Goal: Task Accomplishment & Management: Complete application form

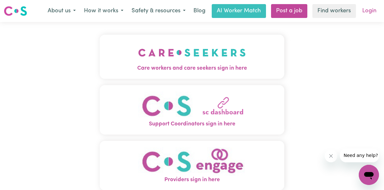
click at [370, 15] on link "Login" at bounding box center [370, 11] width 22 height 14
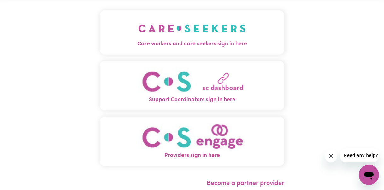
scroll to position [23, 0]
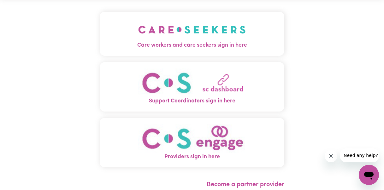
click at [259, 31] on button "Care workers and care seekers sign in here" at bounding box center [192, 34] width 185 height 44
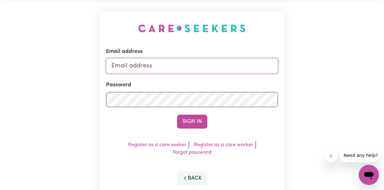
click at [193, 65] on input "Email address" at bounding box center [192, 65] width 172 height 15
type input "[EMAIL_ADDRESS][DOMAIN_NAME]"
click at [177, 115] on button "Sign In" at bounding box center [192, 122] width 30 height 14
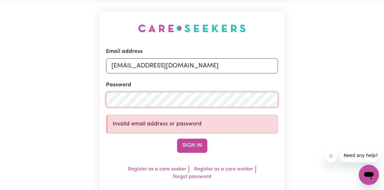
click at [177, 139] on button "Sign In" at bounding box center [192, 146] width 30 height 14
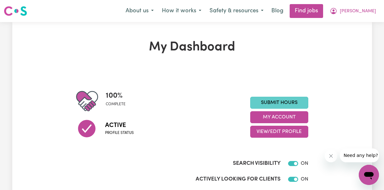
click at [280, 105] on link "Submit Hours" at bounding box center [279, 103] width 58 height 12
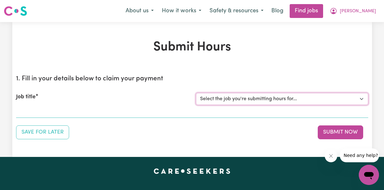
click at [243, 98] on select "Select the job you're submitting hours for..." at bounding box center [282, 99] width 172 height 12
click at [48, 109] on div "Job title Select the job you're submitting hours for..." at bounding box center [192, 99] width 352 height 27
click at [35, 114] on section "1. Fill in your details below to claim your payment Job title Select the job yo…" at bounding box center [192, 94] width 352 height 48
click at [18, 113] on section "1. Fill in your details below to claim your payment Job title Select the job yo…" at bounding box center [192, 94] width 352 height 48
click at [23, 98] on label "Job title" at bounding box center [26, 97] width 20 height 8
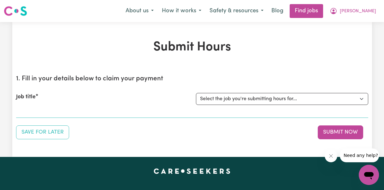
click at [196, 98] on select "Select the job you're submitting hours for..." at bounding box center [282, 99] width 172 height 12
click at [26, 110] on div "Job title Select the job you're submitting hours for..." at bounding box center [192, 99] width 352 height 27
click at [206, 98] on select "Select the job you're submitting hours for..." at bounding box center [282, 99] width 172 height 12
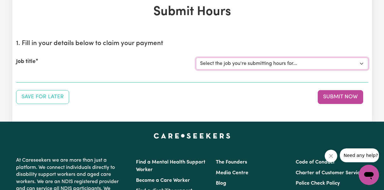
click at [278, 58] on select "Select the job you're submitting hours for..." at bounding box center [282, 64] width 172 height 12
click at [109, 60] on div "Job title" at bounding box center [102, 64] width 180 height 12
click at [88, 72] on div "Job title Select the job you're submitting hours for..." at bounding box center [192, 63] width 352 height 27
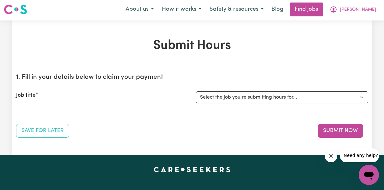
scroll to position [0, 0]
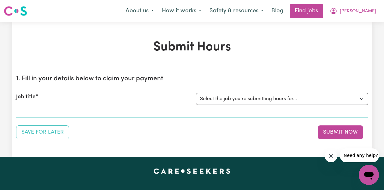
click at [105, 80] on h2 "1. Fill in your details below to claim your payment" at bounding box center [192, 79] width 352 height 8
click at [68, 103] on div "Job title" at bounding box center [102, 99] width 180 height 12
click at [25, 104] on div "Job title" at bounding box center [102, 99] width 180 height 12
click at [23, 111] on div "Job title Select the job you're submitting hours for..." at bounding box center [192, 99] width 352 height 27
click at [46, 92] on div "Job title Select the job you're submitting hours for..." at bounding box center [192, 99] width 352 height 27
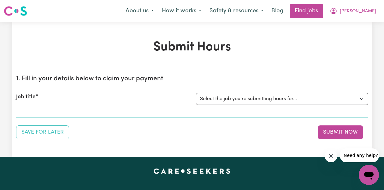
click at [35, 95] on label "Job title" at bounding box center [26, 97] width 20 height 8
click at [196, 95] on select "Select the job you're submitting hours for..." at bounding box center [282, 99] width 172 height 12
click at [35, 95] on label "Job title" at bounding box center [26, 97] width 20 height 8
click at [196, 95] on select "Select the job you're submitting hours for..." at bounding box center [282, 99] width 172 height 12
click at [35, 95] on label "Job title" at bounding box center [26, 97] width 20 height 8
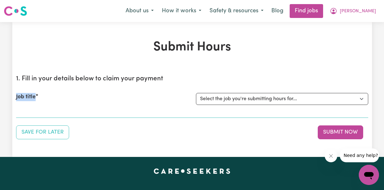
click at [196, 95] on select "Select the job you're submitting hours for..." at bounding box center [282, 99] width 172 height 12
click at [42, 95] on div "Job title" at bounding box center [102, 99] width 180 height 12
click at [280, 95] on select "Select the job you're submitting hours for..." at bounding box center [282, 99] width 172 height 12
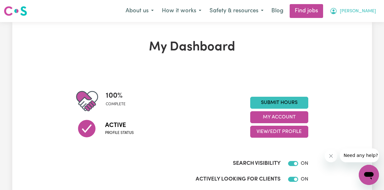
click at [374, 9] on span "[PERSON_NAME]" at bounding box center [358, 11] width 36 height 7
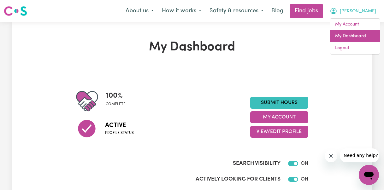
click at [358, 36] on link "My Dashboard" at bounding box center [355, 36] width 50 height 12
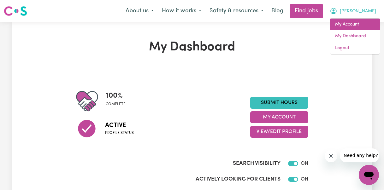
click at [354, 23] on link "My Account" at bounding box center [355, 25] width 50 height 12
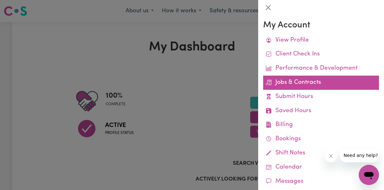
click at [300, 80] on link "Jobs & Contracts" at bounding box center [321, 83] width 116 height 14
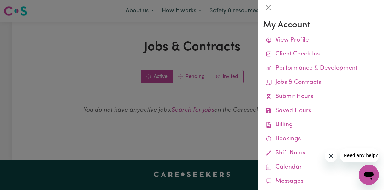
click at [181, 101] on div at bounding box center [192, 95] width 384 height 190
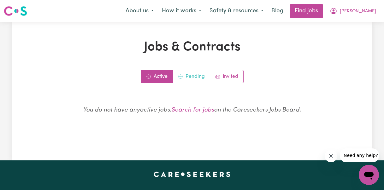
click at [190, 80] on link "Pending" at bounding box center [191, 76] width 37 height 13
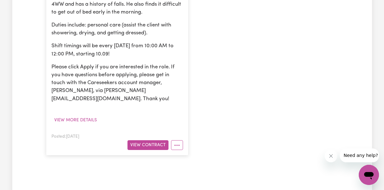
scroll to position [258, 0]
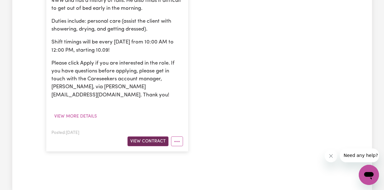
click at [147, 137] on button "View Contract" at bounding box center [148, 142] width 41 height 10
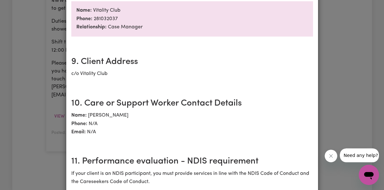
scroll to position [989, 0]
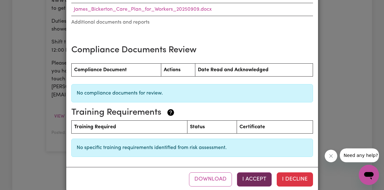
click at [262, 173] on button "I Accept" at bounding box center [254, 180] width 35 height 14
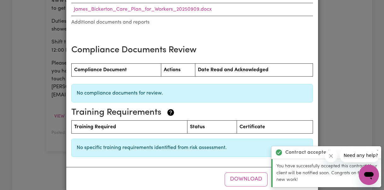
scroll to position [0, 0]
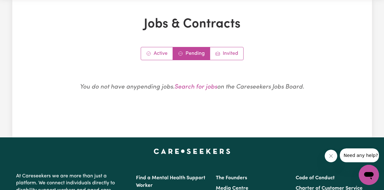
click at [332, 156] on icon "Close message from company" at bounding box center [331, 156] width 5 height 5
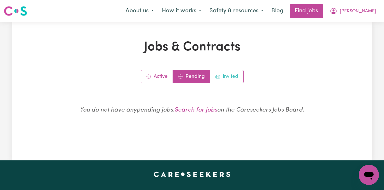
click at [225, 77] on link "Invited" at bounding box center [226, 76] width 33 height 13
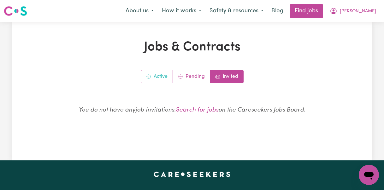
click at [163, 72] on link "Active" at bounding box center [157, 76] width 32 height 13
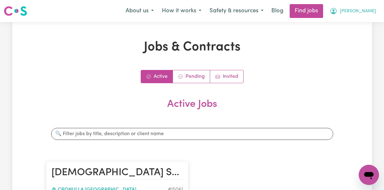
click at [337, 11] on icon "My Account" at bounding box center [333, 11] width 6 height 6
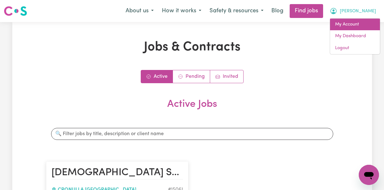
click at [346, 21] on link "My Account" at bounding box center [355, 25] width 50 height 12
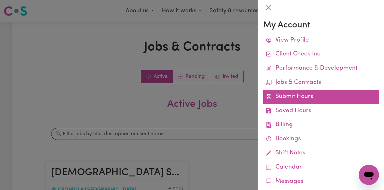
click at [300, 97] on link "Submit Hours" at bounding box center [321, 97] width 116 height 14
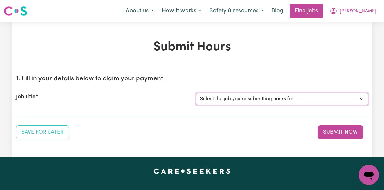
click at [288, 97] on select "Select the job you're submitting hours for... [[PERSON_NAME]] [DEMOGRAPHIC_DATA…" at bounding box center [282, 99] width 172 height 12
select select "15061"
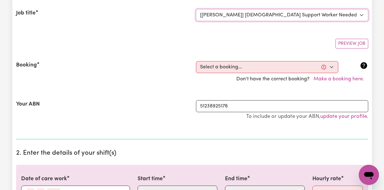
scroll to position [86, 0]
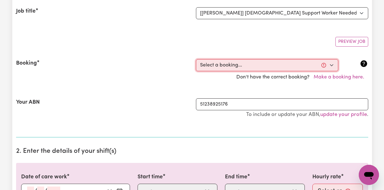
click at [246, 70] on select "Select a booking... [DATE] 09:30am to 11:30am (RECURRING)" at bounding box center [267, 65] width 142 height 12
select select "363380"
type input "[DATE]"
type input "10"
type input "9"
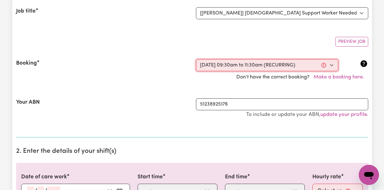
type input "2025"
type input "09:30"
type input "9"
type input "30"
select select "am"
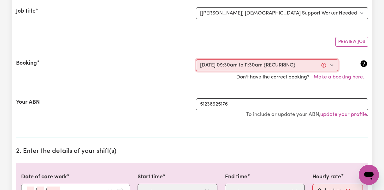
type input "11:30"
type input "11"
type input "30"
select select "am"
select select "60-Weekday"
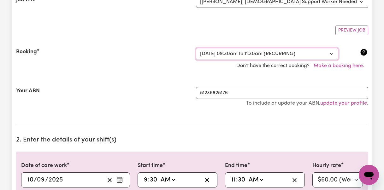
scroll to position [98, 0]
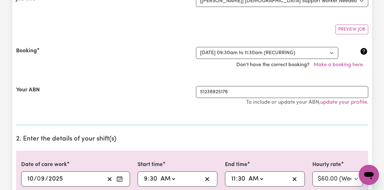
click at [216, 110] on div "51238925176 To include or update your ABN, update your profile ." at bounding box center [282, 99] width 180 height 26
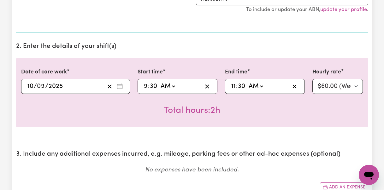
scroll to position [192, 0]
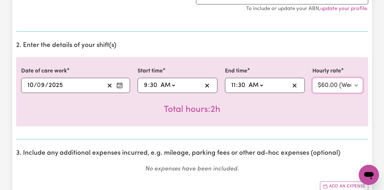
click at [359, 83] on select "Select rate... $60.00 (Weekday)" at bounding box center [337, 85] width 51 height 15
click at [335, 88] on select "Select rate... $60.00 (Weekday)" at bounding box center [337, 85] width 51 height 15
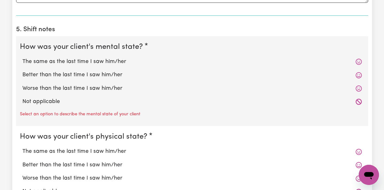
scroll to position [467, 0]
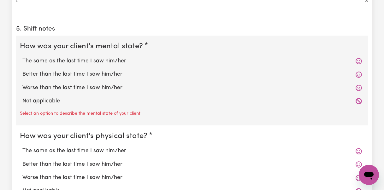
click at [360, 74] on icon at bounding box center [359, 75] width 6 height 6
click at [360, 73] on icon at bounding box center [359, 75] width 6 height 6
click at [85, 74] on label "Better than the last time I saw him/her" at bounding box center [192, 74] width 340 height 8
click at [22, 70] on input "Better than the last time I saw him/her" at bounding box center [22, 70] width 0 height 0
radio input "true"
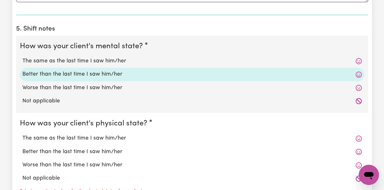
click at [74, 44] on legend "How was your client's mental state?" at bounding box center [83, 46] width 126 height 11
click at [73, 101] on label "Not applicable" at bounding box center [192, 101] width 340 height 8
click at [22, 97] on input "Not applicable" at bounding box center [22, 97] width 0 height 0
radio input "true"
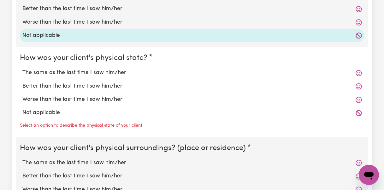
scroll to position [510, 0]
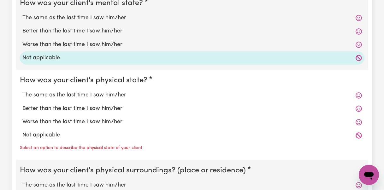
click at [68, 29] on label "Better than the last time I saw him/her" at bounding box center [192, 31] width 340 height 8
click at [22, 27] on input "Better than the last time I saw him/her" at bounding box center [22, 27] width 0 height 0
radio input "true"
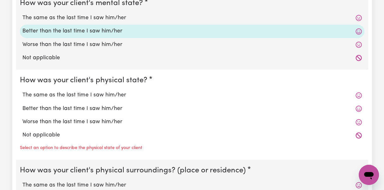
click at [56, 108] on label "Better than the last time I saw him/her" at bounding box center [192, 109] width 340 height 8
click at [22, 105] on input "Better than the last time I saw him/her" at bounding box center [22, 104] width 0 height 0
radio input "true"
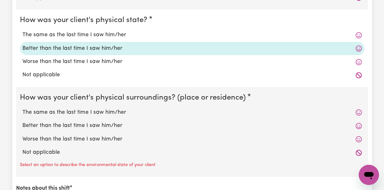
scroll to position [590, 0]
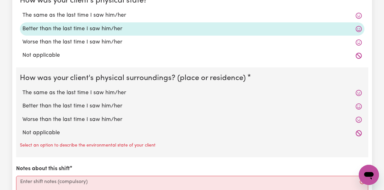
click at [58, 106] on label "Better than the last time I saw him/her" at bounding box center [192, 106] width 340 height 8
click at [22, 102] on input "Better than the last time I saw him/her" at bounding box center [22, 102] width 0 height 0
radio input "true"
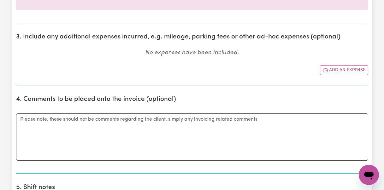
scroll to position [279, 0]
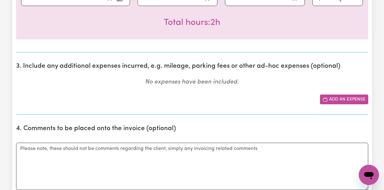
click at [326, 101] on icon "Add another expense" at bounding box center [325, 99] width 5 height 5
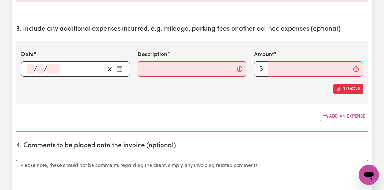
scroll to position [317, 0]
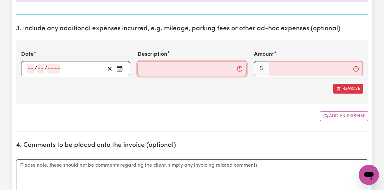
click at [241, 74] on input "Description" at bounding box center [192, 68] width 109 height 15
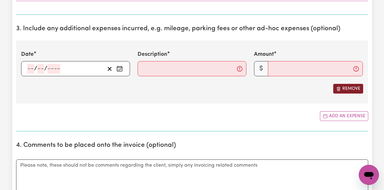
click at [354, 93] on button "Remove" at bounding box center [348, 89] width 30 height 10
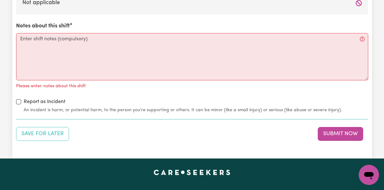
scroll to position [719, 0]
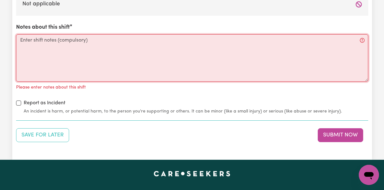
click at [122, 59] on textarea "Notes about this shift" at bounding box center [192, 57] width 352 height 47
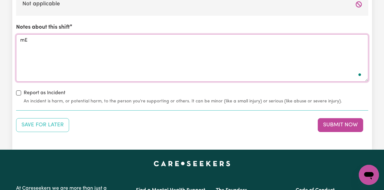
type textarea "m"
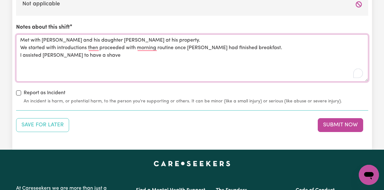
click at [94, 47] on textarea "Met with [PERSON_NAME] and his daughter [PERSON_NAME] at his property. We start…" at bounding box center [192, 57] width 352 height 47
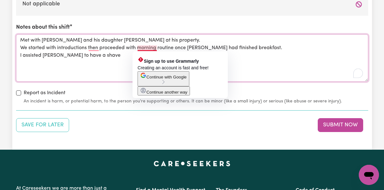
click at [141, 49] on textarea "Met with [PERSON_NAME] and his daughter [PERSON_NAME] at his property. We start…" at bounding box center [192, 57] width 352 height 47
click at [107, 55] on textarea "Met with [PERSON_NAME] and his daughter [PERSON_NAME] at his property. We start…" at bounding box center [192, 57] width 352 height 47
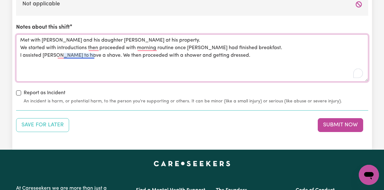
click at [74, 55] on textarea "Met with [PERSON_NAME] and his daughter [PERSON_NAME] at his property. We start…" at bounding box center [192, 57] width 352 height 47
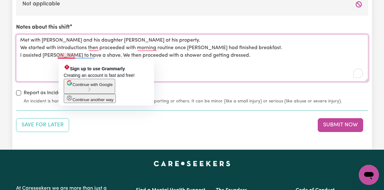
click at [43, 61] on textarea "Met with [PERSON_NAME] and his daughter [PERSON_NAME] at his property. We start…" at bounding box center [192, 57] width 352 height 47
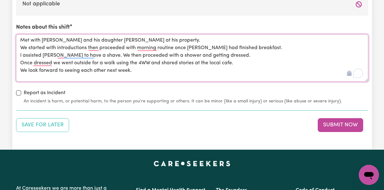
click at [40, 59] on textarea "Met with [PERSON_NAME] and his daughter [PERSON_NAME] at his property. We start…" at bounding box center [192, 57] width 352 height 47
type textarea "Met with [PERSON_NAME] and his daughter [PERSON_NAME] at his property. We start…"
click at [345, 127] on button "Submit Now" at bounding box center [340, 125] width 45 height 14
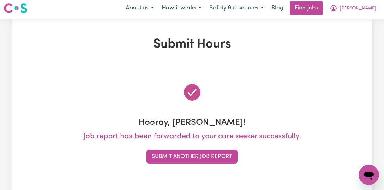
scroll to position [0, 0]
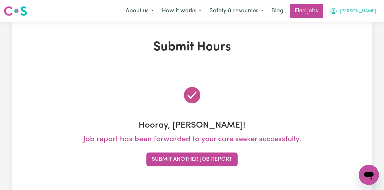
click at [369, 9] on span "[PERSON_NAME]" at bounding box center [358, 11] width 36 height 7
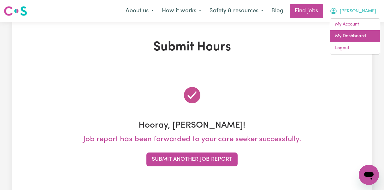
click at [347, 34] on link "My Dashboard" at bounding box center [355, 36] width 50 height 12
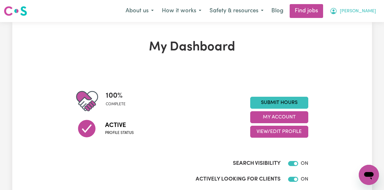
click at [365, 14] on button "[PERSON_NAME]" at bounding box center [353, 10] width 55 height 13
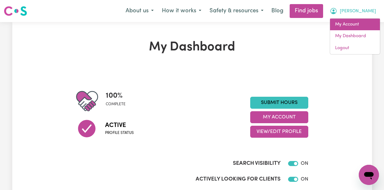
click at [353, 26] on link "My Account" at bounding box center [355, 25] width 50 height 12
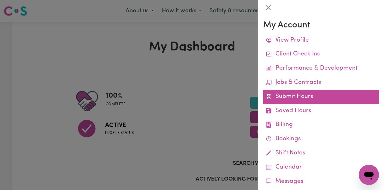
click at [305, 97] on link "Submit Hours" at bounding box center [321, 97] width 116 height 14
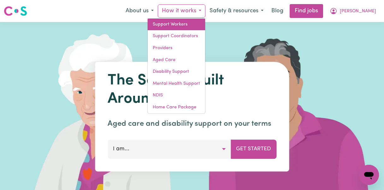
click at [205, 24] on link "Support Workers" at bounding box center [176, 25] width 57 height 12
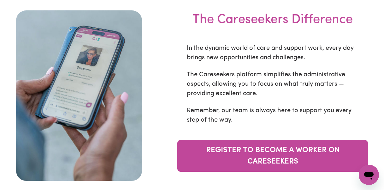
scroll to position [2118, 0]
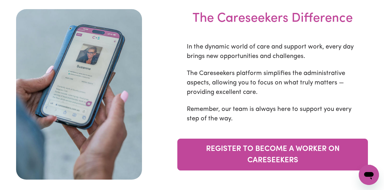
click at [88, 97] on img at bounding box center [79, 94] width 126 height 171
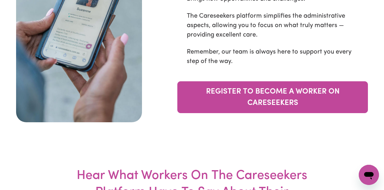
scroll to position [2091, 0]
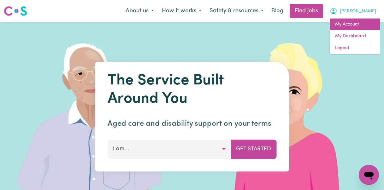
click at [349, 25] on link "My Account" at bounding box center [355, 25] width 50 height 12
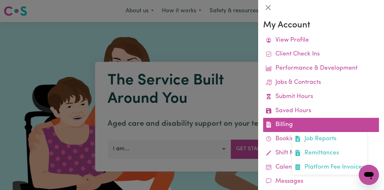
scroll to position [13, 0]
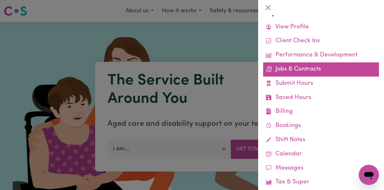
click at [311, 67] on link "Jobs & Contracts" at bounding box center [321, 69] width 116 height 14
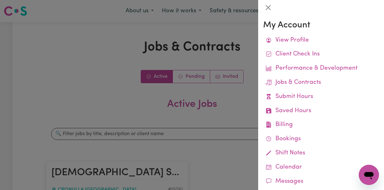
click at [149, 97] on div at bounding box center [192, 95] width 384 height 190
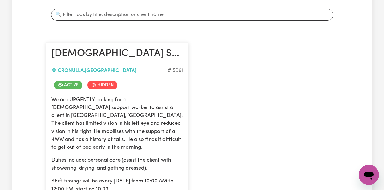
click at [128, 88] on div "Active Hidden" at bounding box center [117, 85] width 132 height 14
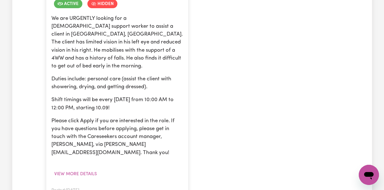
scroll to position [204, 0]
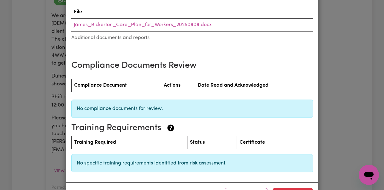
scroll to position [952, 0]
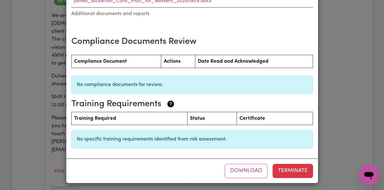
click at [342, 55] on div "Male Support Worker Needed In Cronulla, NSW Contract terms Care Worker: Jake Fo…" at bounding box center [192, 95] width 384 height 190
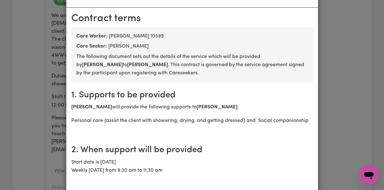
scroll to position [0, 0]
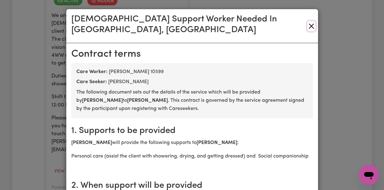
click at [307, 21] on button "Close" at bounding box center [311, 26] width 8 height 10
